Goal: Complete application form: Complete application form

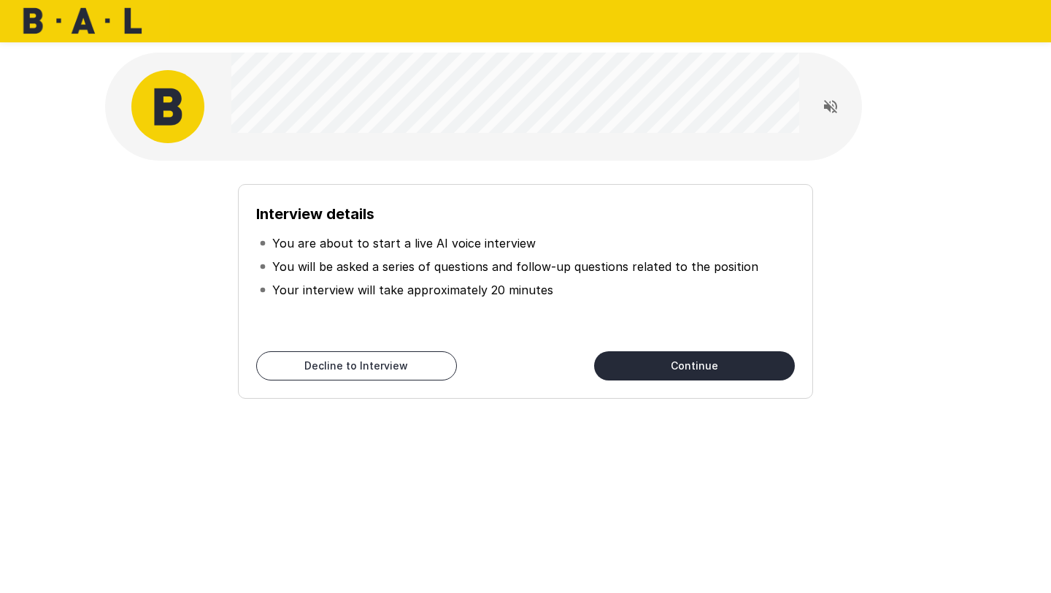
click at [732, 371] on button "Continue" at bounding box center [694, 365] width 201 height 29
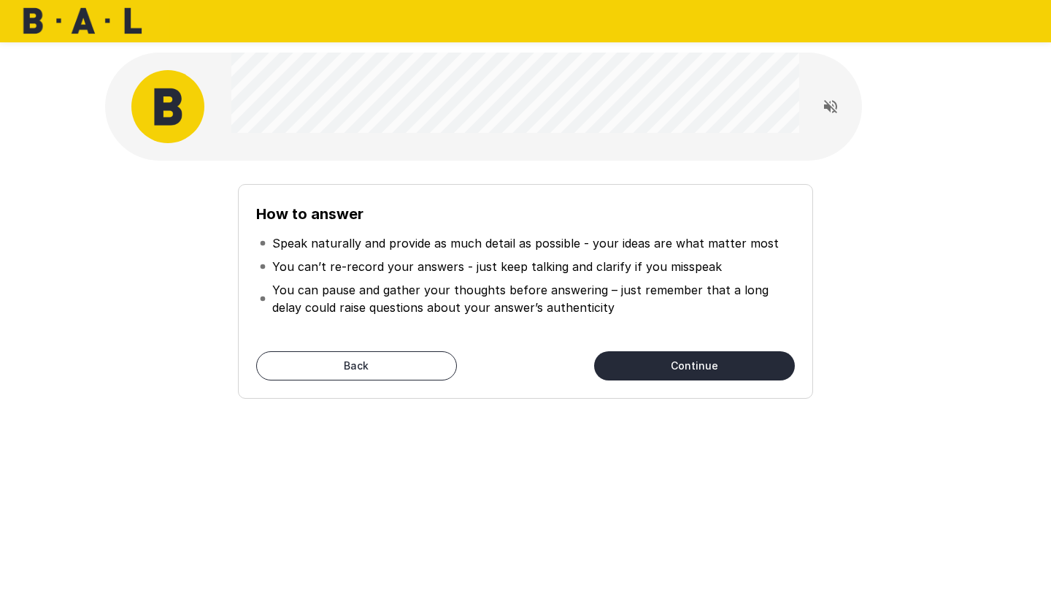
click at [726, 368] on button "Continue" at bounding box center [694, 365] width 201 height 29
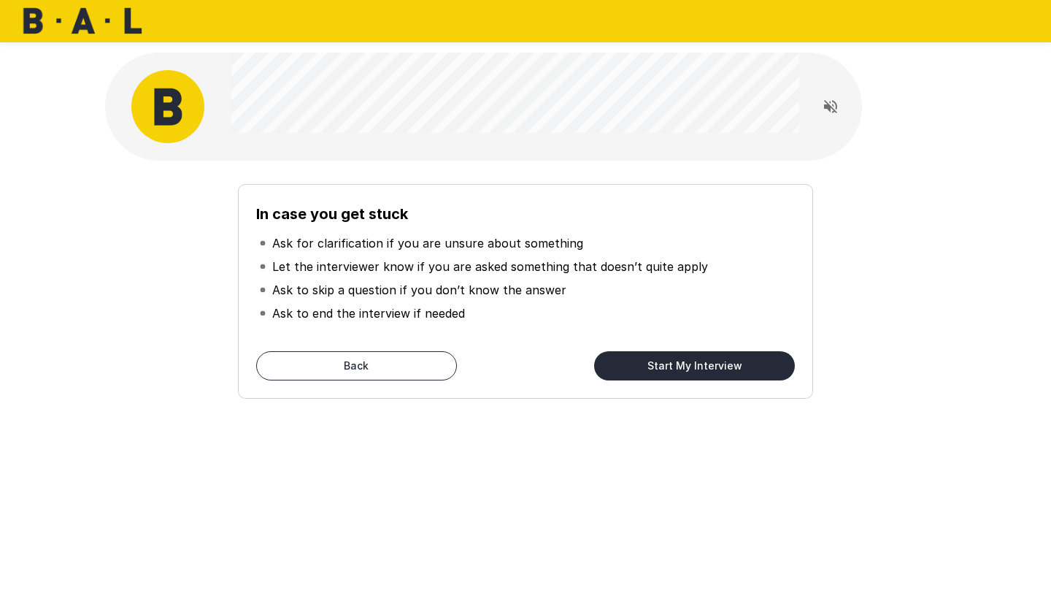
click at [726, 368] on button "Start My Interview" at bounding box center [694, 365] width 201 height 29
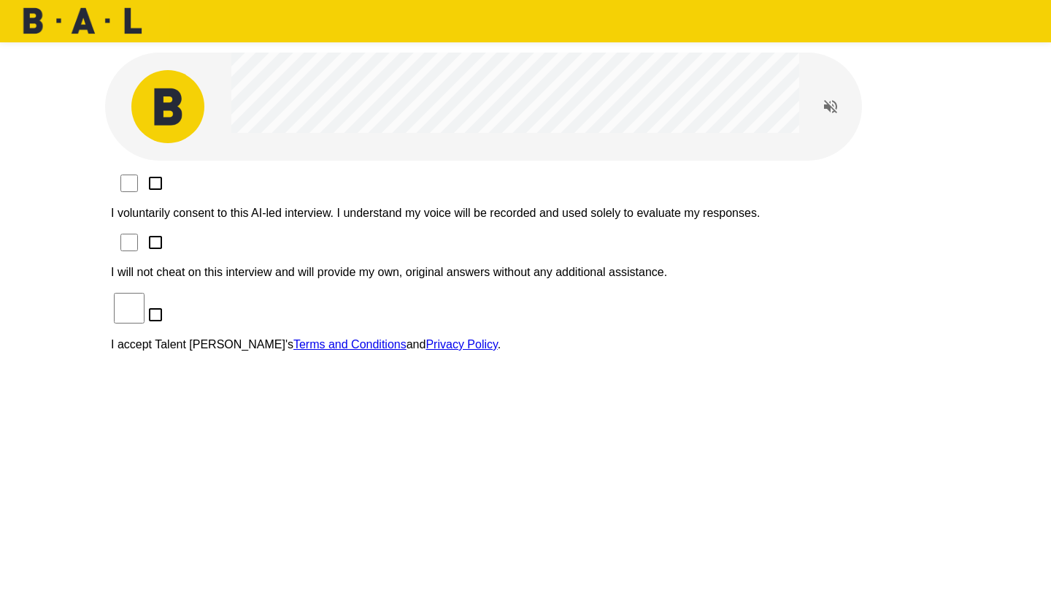
click at [296, 207] on p "I voluntarily consent to this AI-led interview. I understand my voice will be r…" at bounding box center [525, 213] width 829 height 13
click at [290, 266] on p "I will not cheat on this interview and will provide my own, original answers wi…" at bounding box center [525, 272] width 829 height 13
click at [281, 313] on label "I accept Talent Llama's Terms and Conditions and Privacy Policy ." at bounding box center [525, 332] width 829 height 38
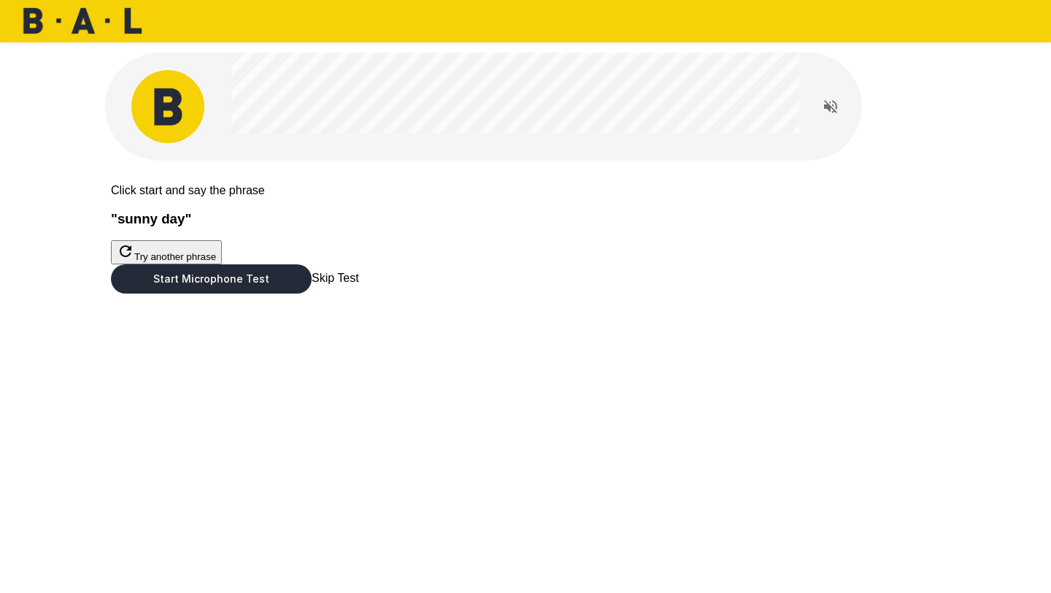
click at [312, 294] on button "Start Microphone Test" at bounding box center [211, 278] width 201 height 29
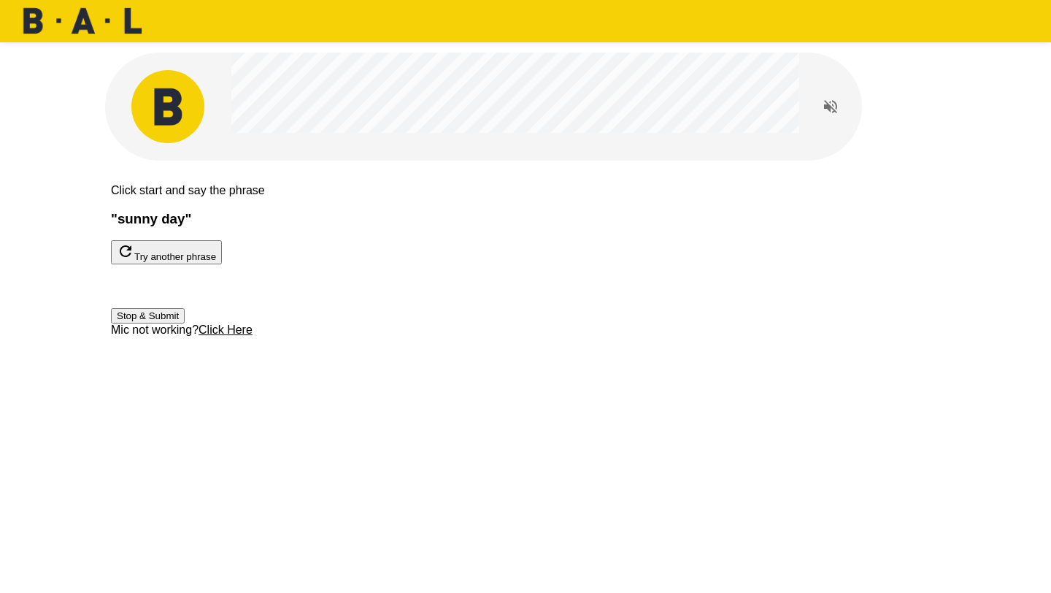
click at [185, 323] on button "Stop & Submit" at bounding box center [148, 315] width 74 height 15
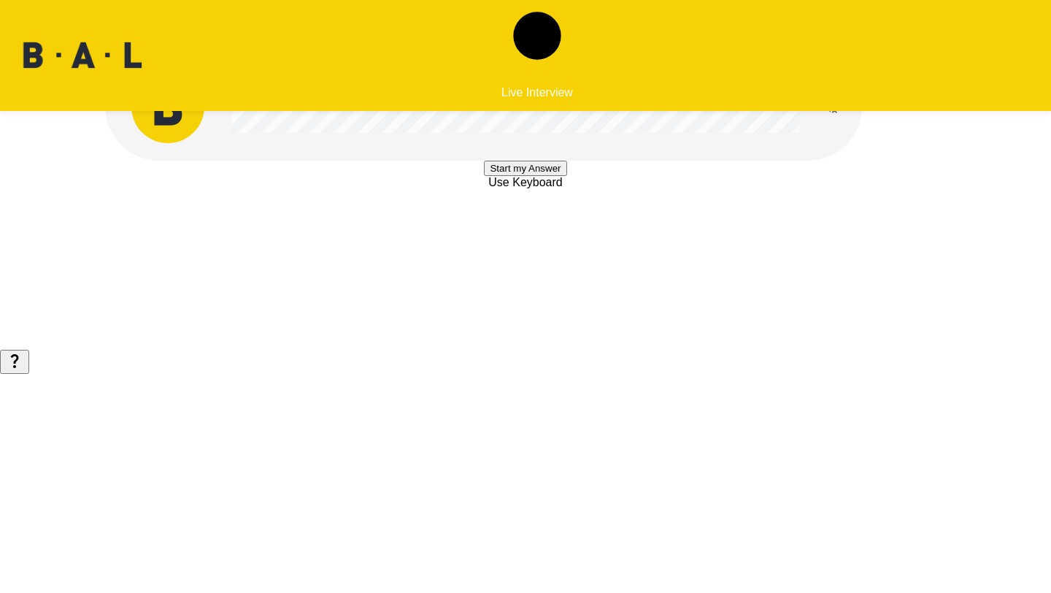
click at [506, 176] on button "Start my Answer" at bounding box center [525, 168] width 83 height 15
click at [506, 220] on button "Stop & Submit" at bounding box center [525, 211] width 74 height 15
click at [506, 176] on button "Start my Answer" at bounding box center [525, 168] width 83 height 15
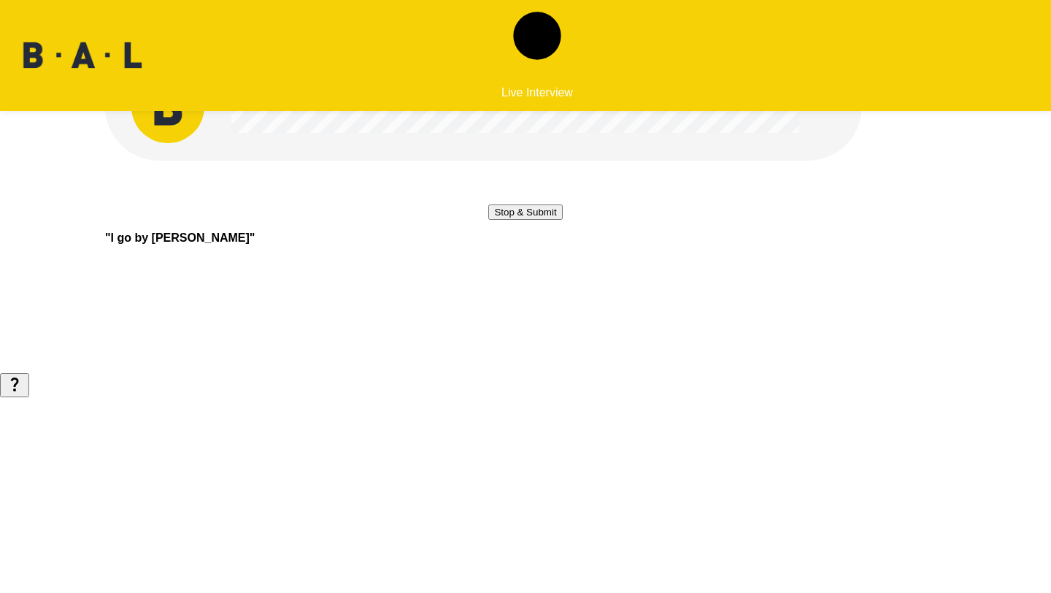
click at [505, 220] on button "Stop & Submit" at bounding box center [525, 211] width 74 height 15
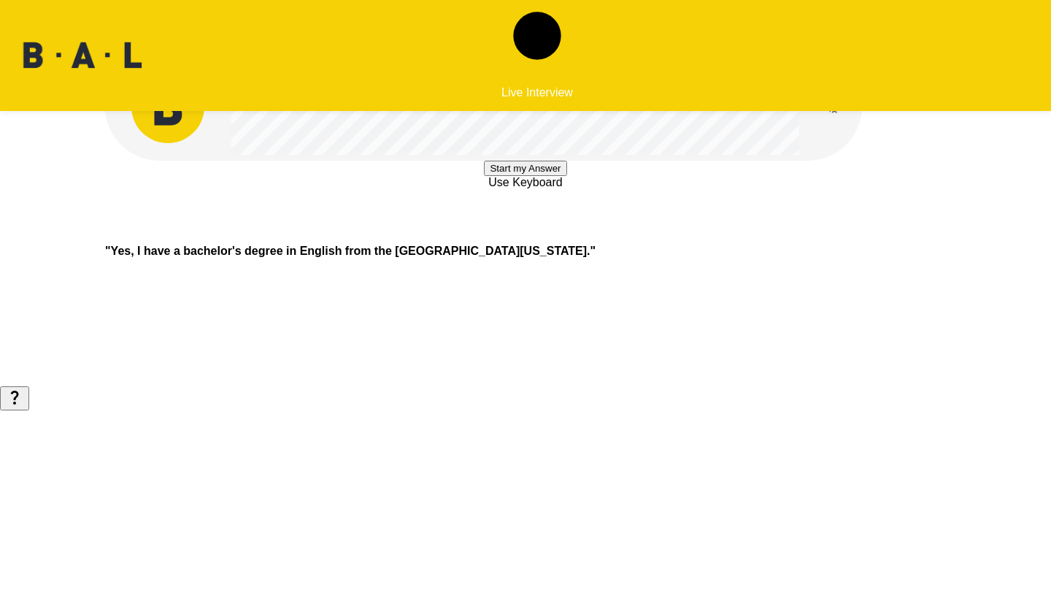
click at [505, 176] on button "Start my Answer" at bounding box center [525, 168] width 83 height 15
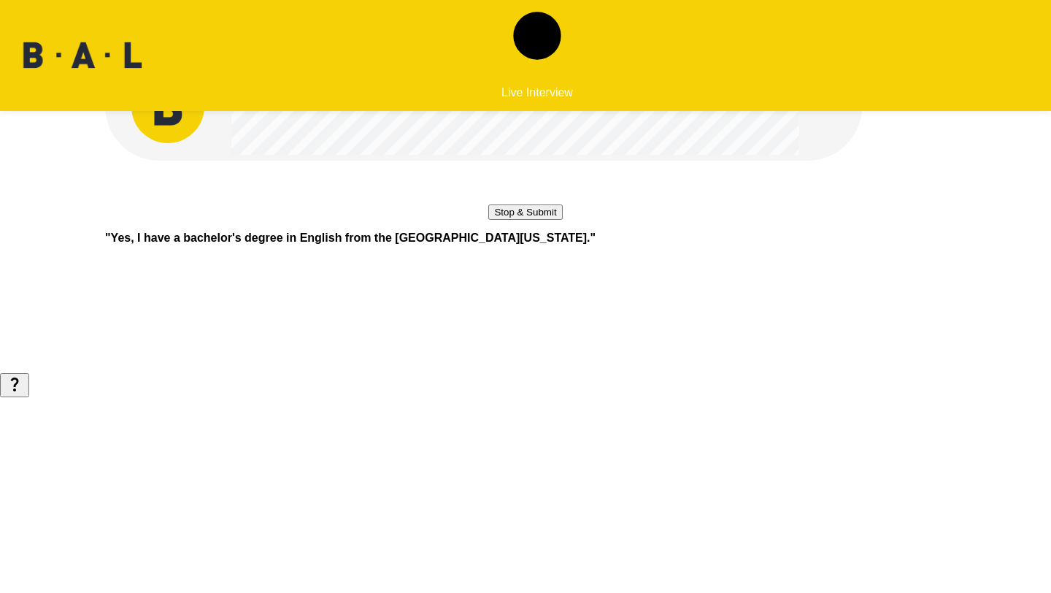
click at [505, 220] on button "Stop & Submit" at bounding box center [525, 211] width 74 height 15
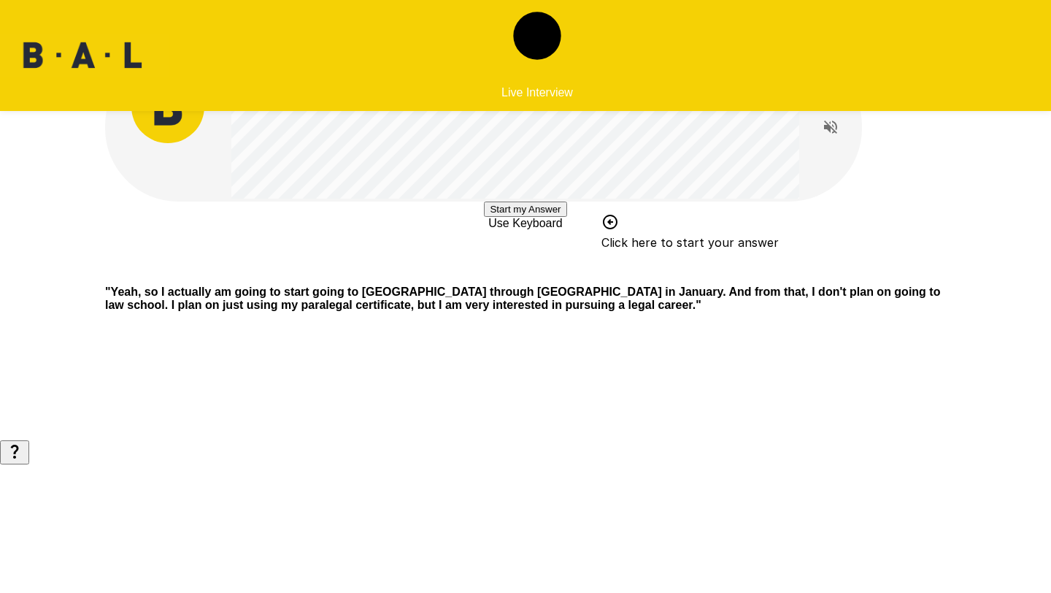
click at [507, 217] on button "Start my Answer" at bounding box center [525, 209] width 83 height 15
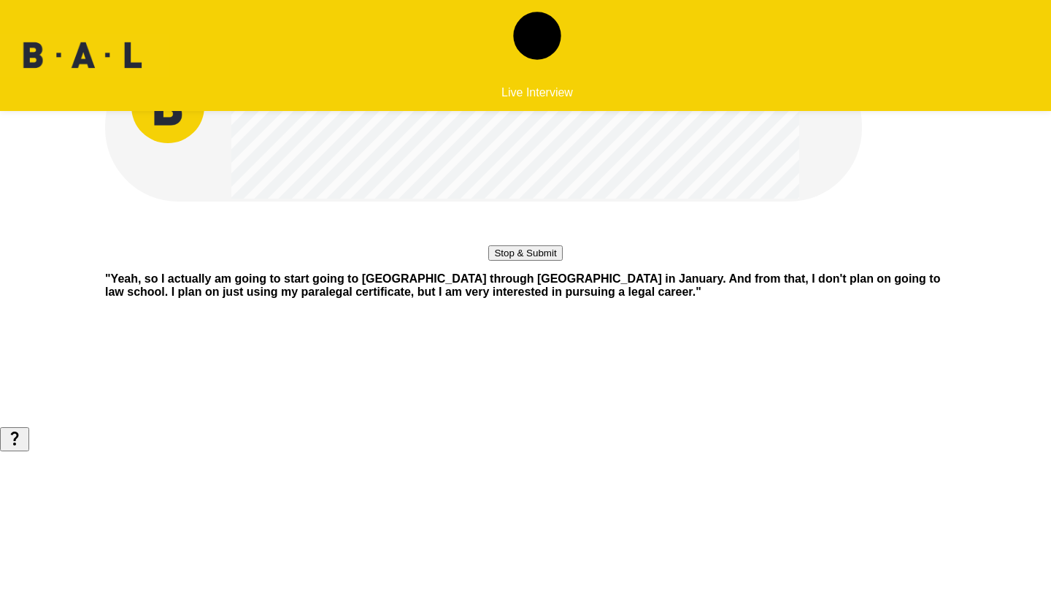
click at [505, 261] on button "Stop & Submit" at bounding box center [525, 252] width 74 height 15
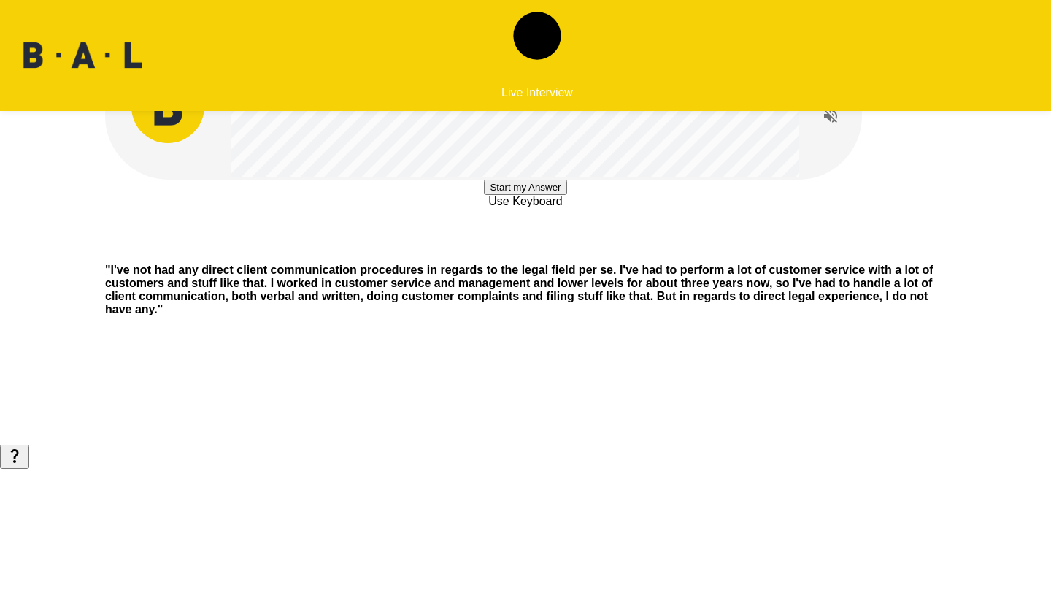
click at [567, 195] on button "Start my Answer" at bounding box center [525, 187] width 83 height 15
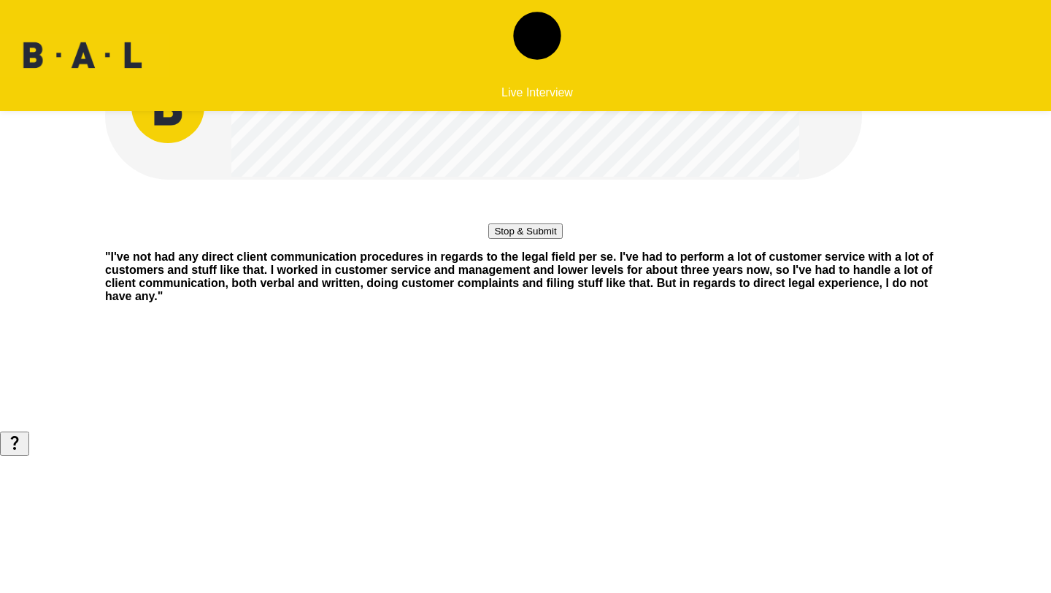
click at [562, 239] on button "Stop & Submit" at bounding box center [525, 230] width 74 height 15
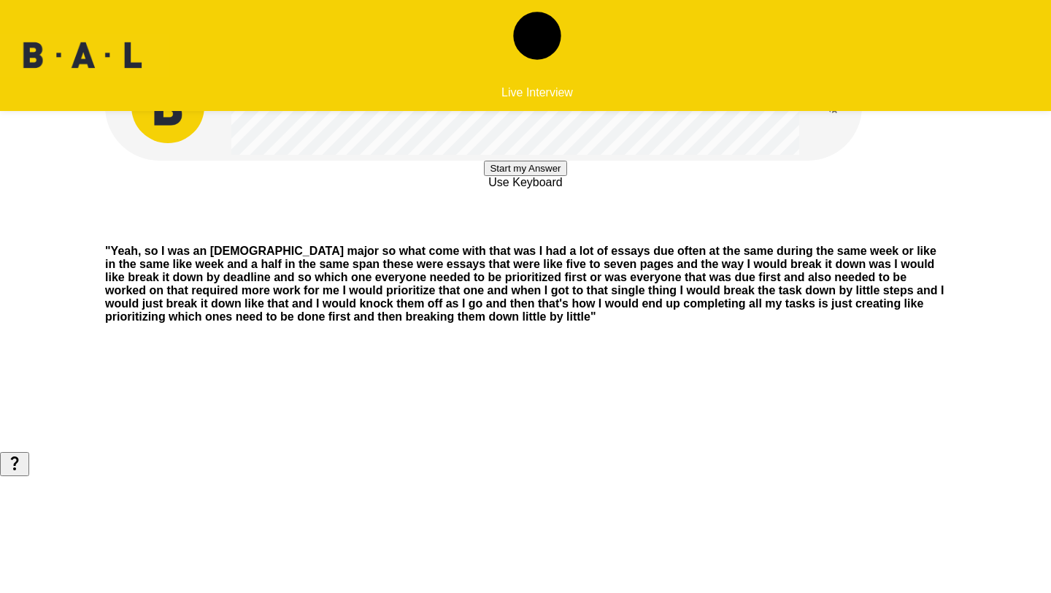
click at [567, 176] on button "Start my Answer" at bounding box center [525, 168] width 83 height 15
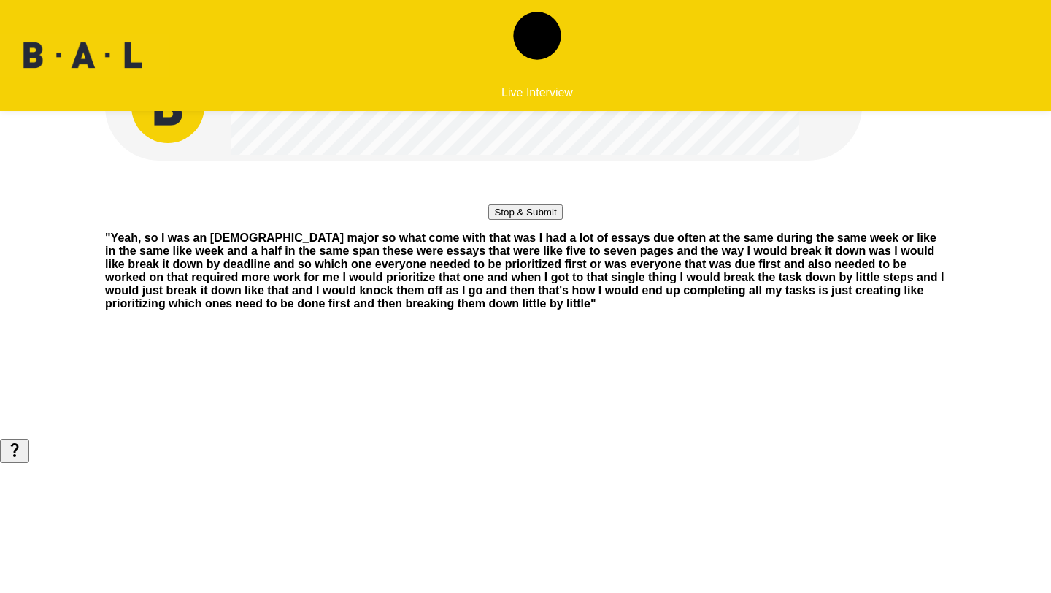
click at [562, 220] on button "Stop & Submit" at bounding box center [525, 211] width 74 height 15
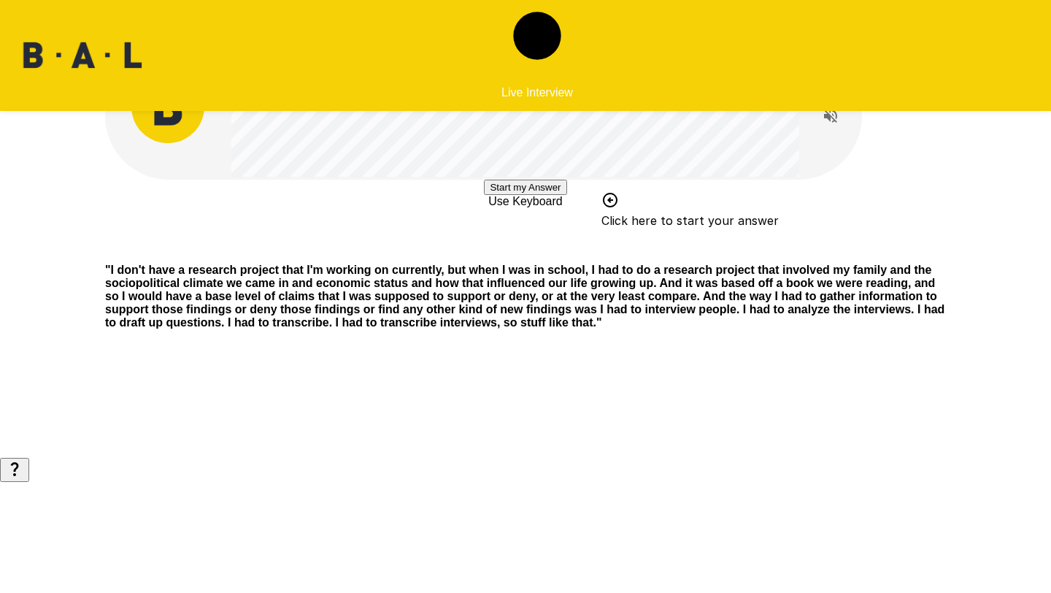
click at [567, 195] on button "Start my Answer" at bounding box center [525, 187] width 83 height 15
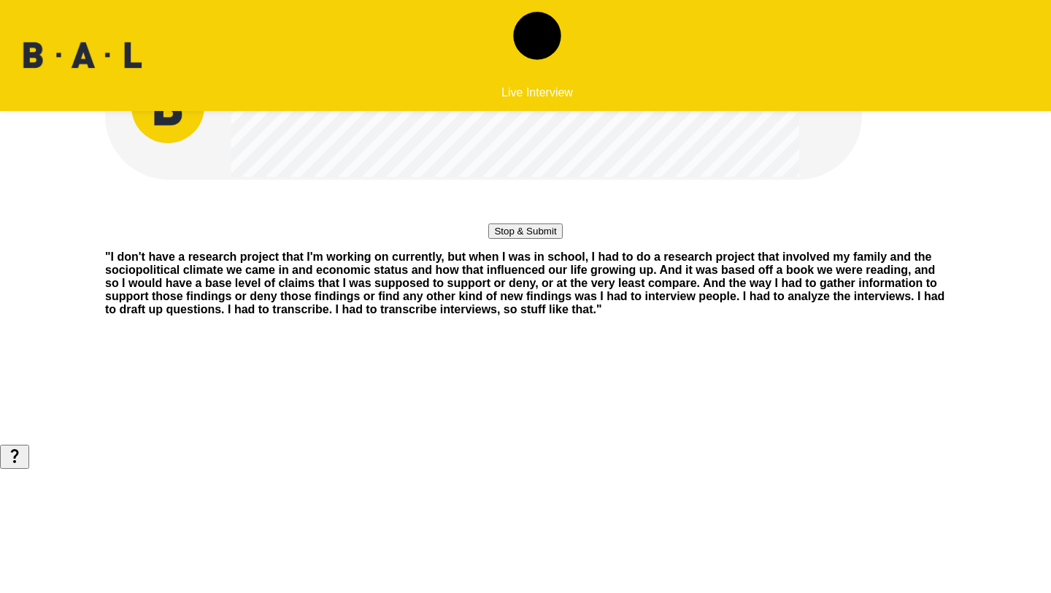
click at [562, 239] on button "Stop & Submit" at bounding box center [525, 230] width 74 height 15
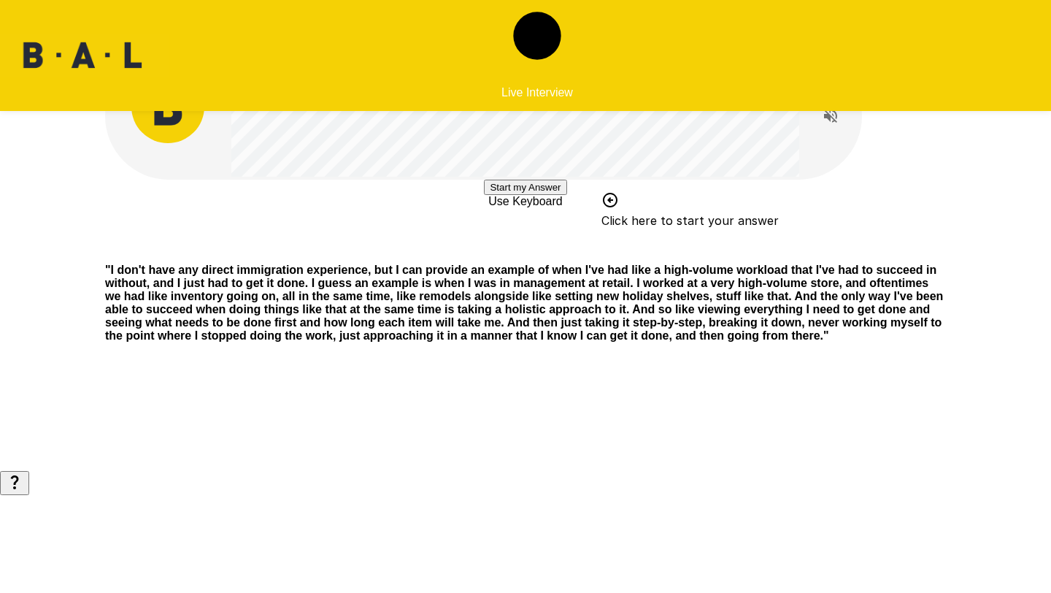
click at [567, 195] on button "Start my Answer" at bounding box center [525, 187] width 83 height 15
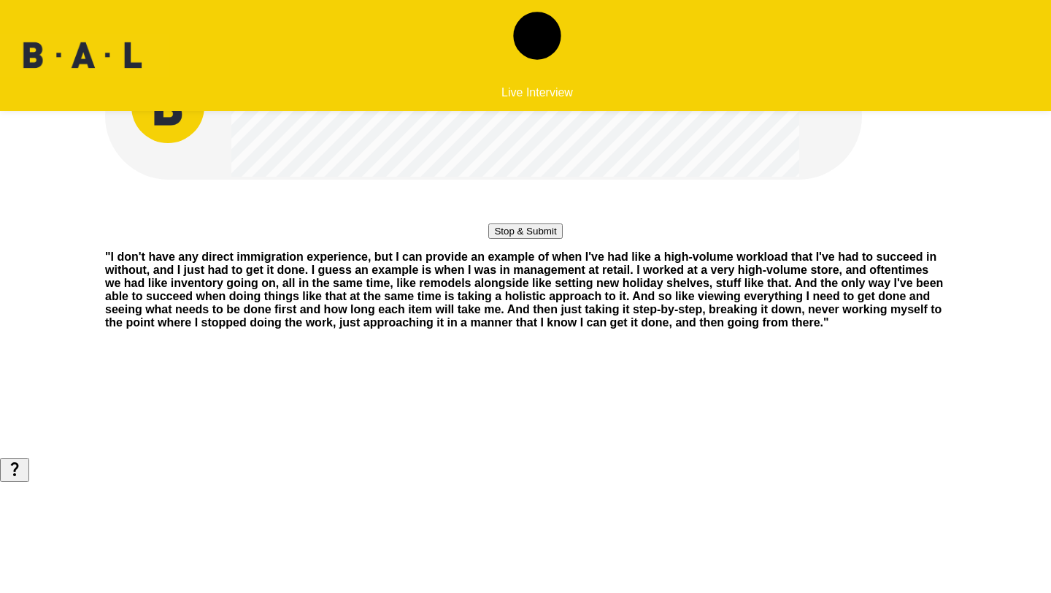
click at [562, 239] on button "Stop & Submit" at bounding box center [525, 230] width 74 height 15
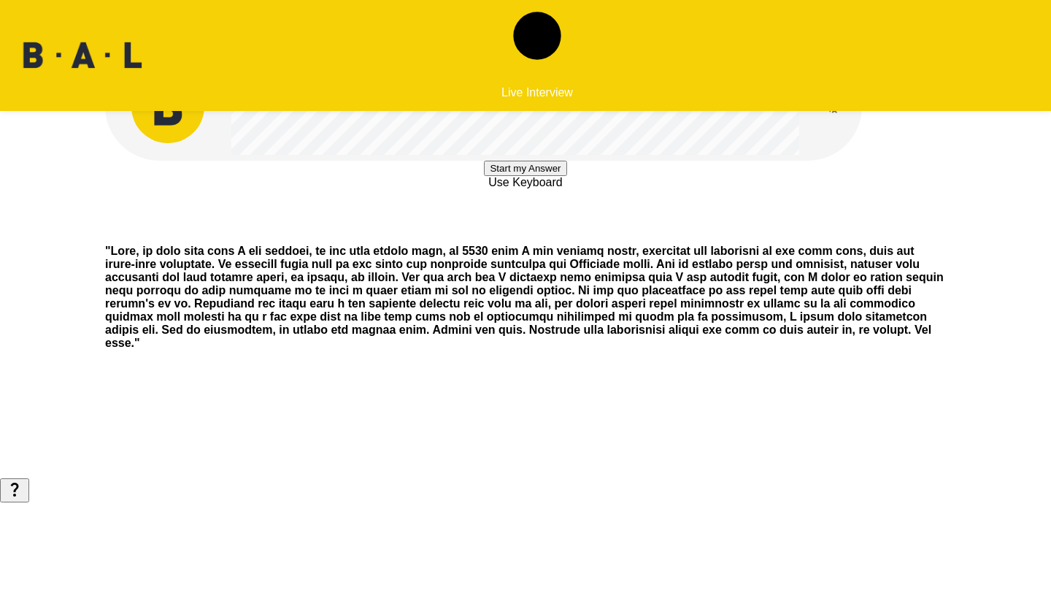
click at [567, 176] on button "Start my Answer" at bounding box center [525, 168] width 83 height 15
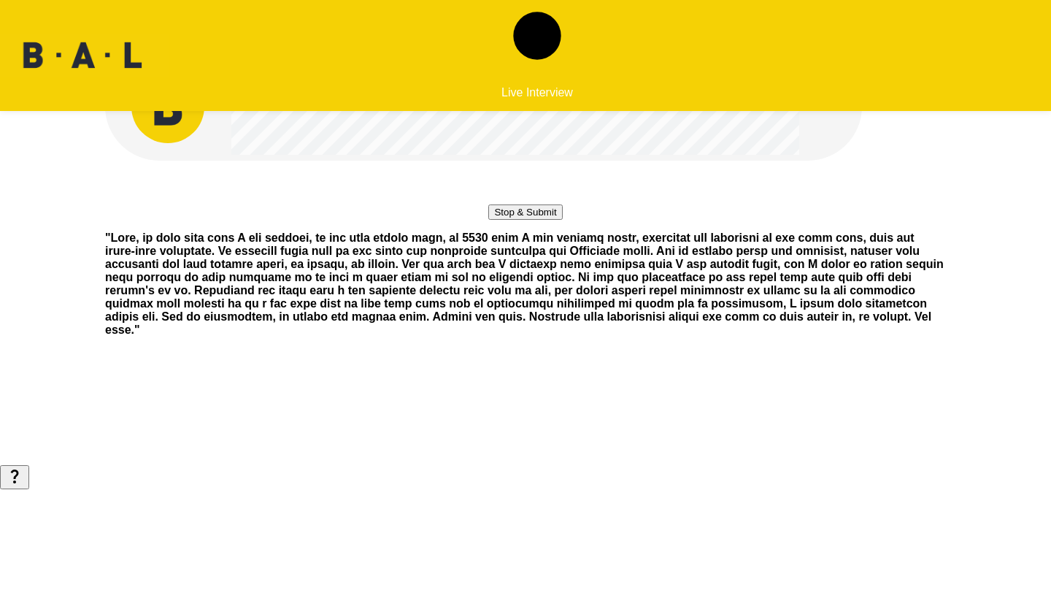
click at [562, 220] on button "Stop & Submit" at bounding box center [525, 211] width 74 height 15
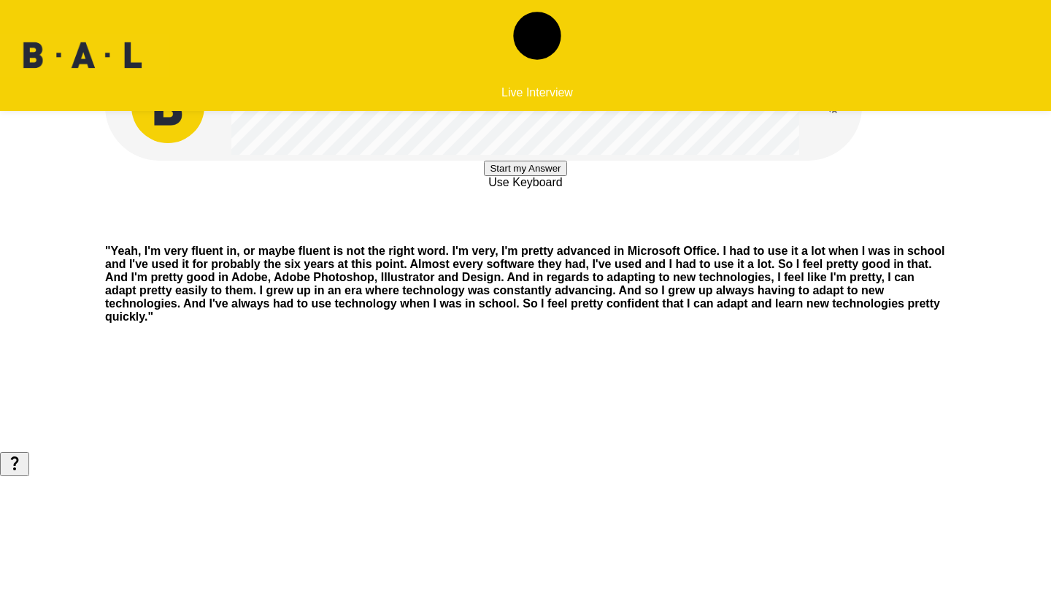
click at [567, 176] on button "Start my Answer" at bounding box center [525, 168] width 83 height 15
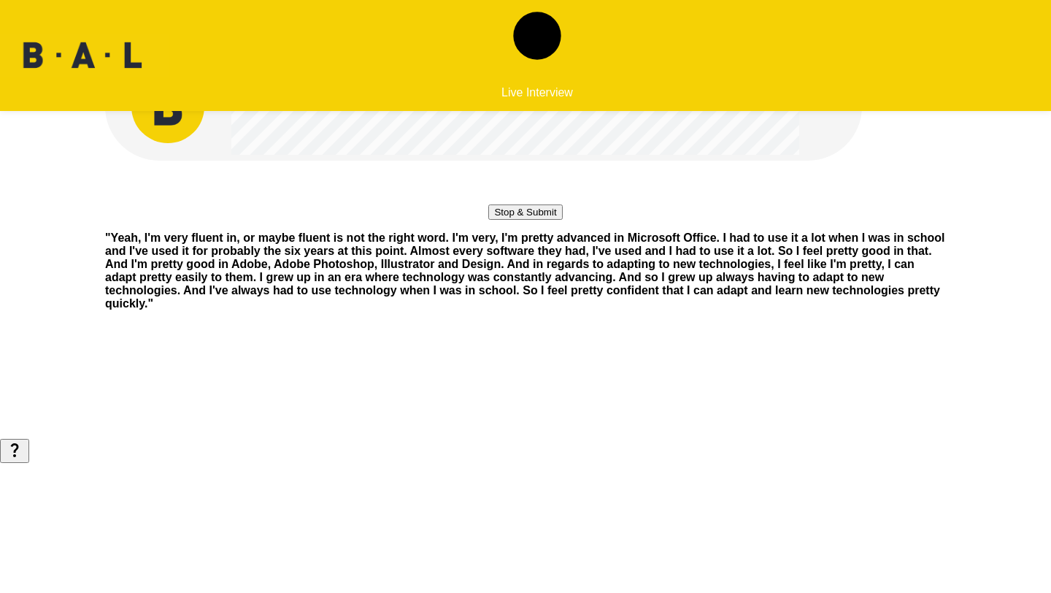
click at [562, 220] on button "Stop & Submit" at bounding box center [525, 211] width 74 height 15
